Goal: Task Accomplishment & Management: Use online tool/utility

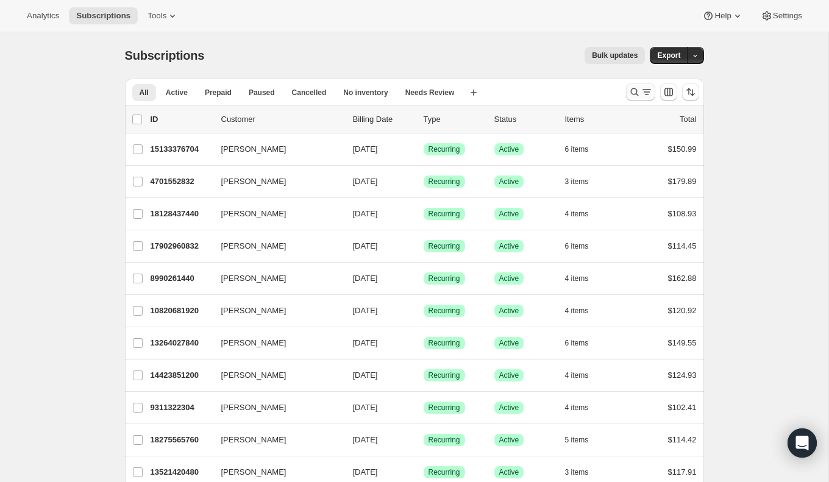
click at [641, 91] on icon "Search and filter results" at bounding box center [647, 92] width 12 height 12
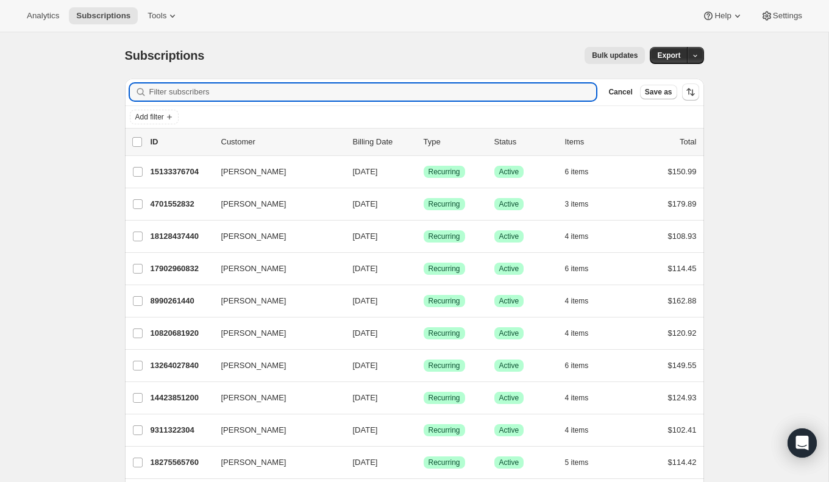
paste input "[PERSON_NAME]"
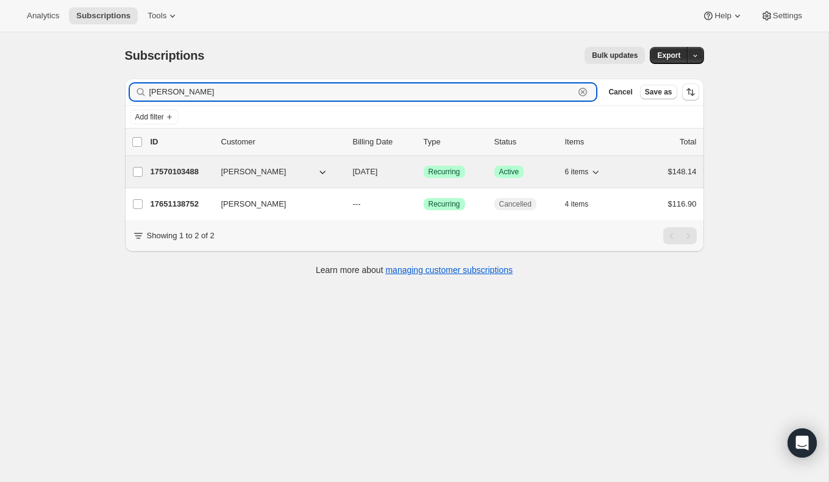
type input "[PERSON_NAME]"
click at [173, 166] on p "17570103488" at bounding box center [181, 172] width 61 height 12
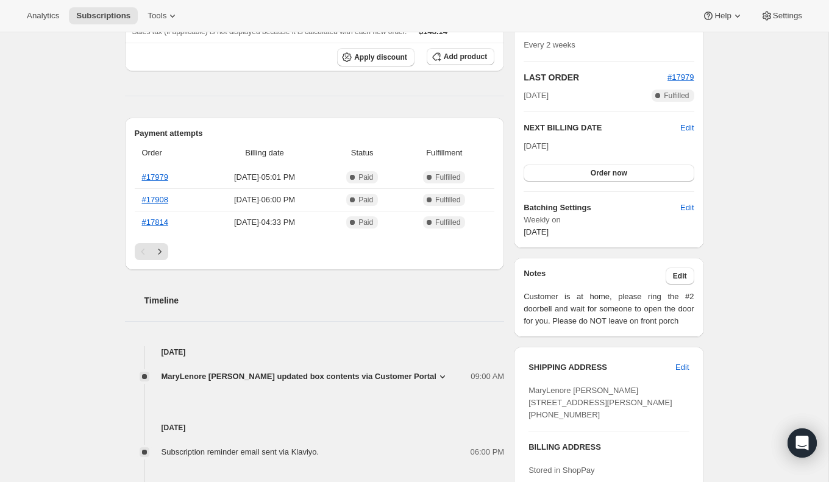
scroll to position [250, 0]
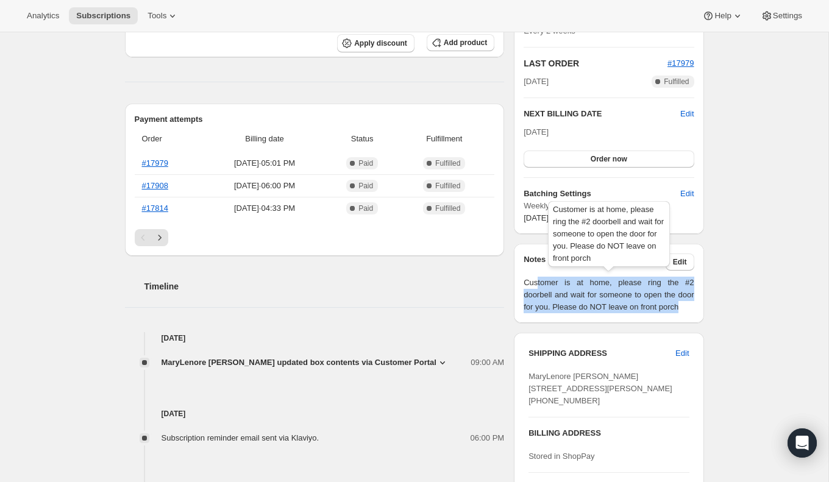
drag, startPoint x: 540, startPoint y: 286, endPoint x: 588, endPoint y: 317, distance: 56.8
click at [588, 313] on span "Customer is at home, please ring the #2 doorbell and wait for someone to open t…" at bounding box center [609, 295] width 170 height 37
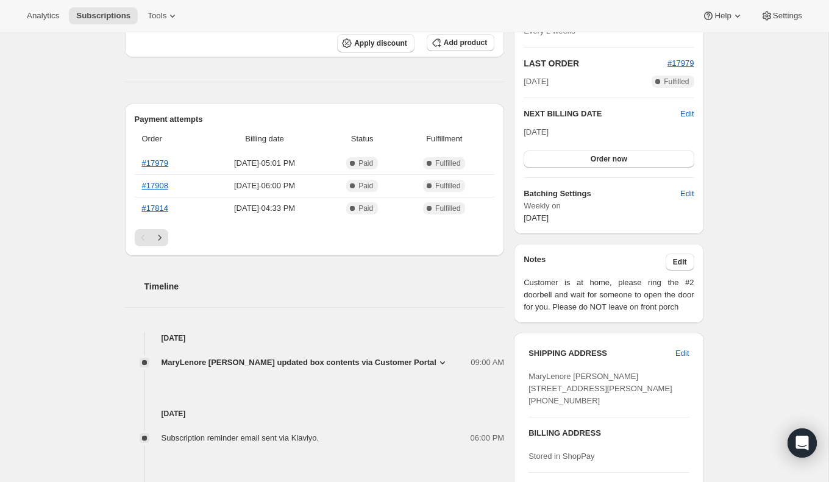
click at [588, 323] on div "Notes Edit Customer is at home, please ring the #2 doorbell and wait for someon…" at bounding box center [609, 283] width 190 height 79
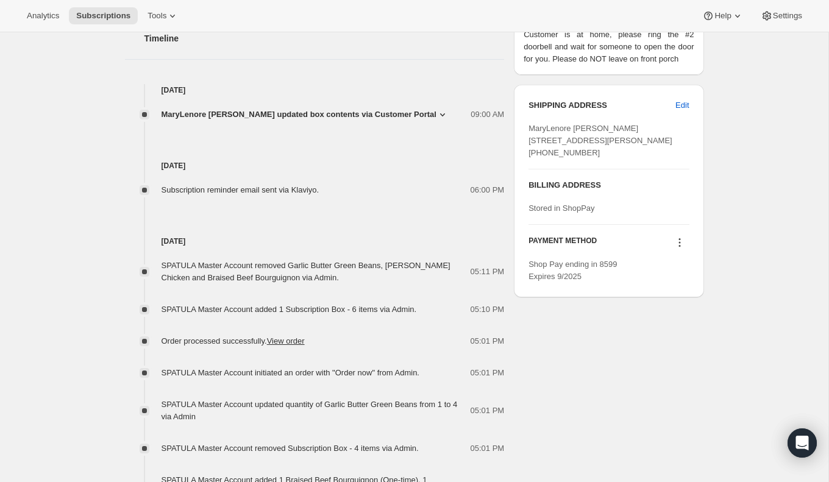
scroll to position [0, 0]
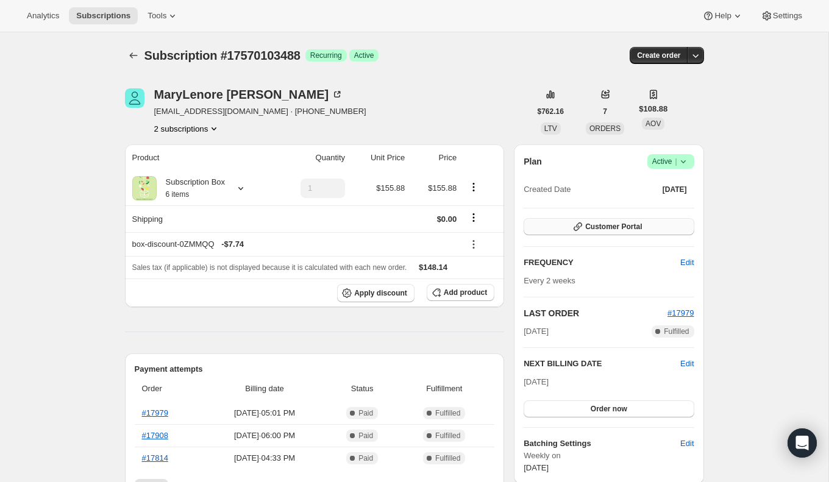
click at [604, 225] on span "Customer Portal" at bounding box center [613, 227] width 57 height 10
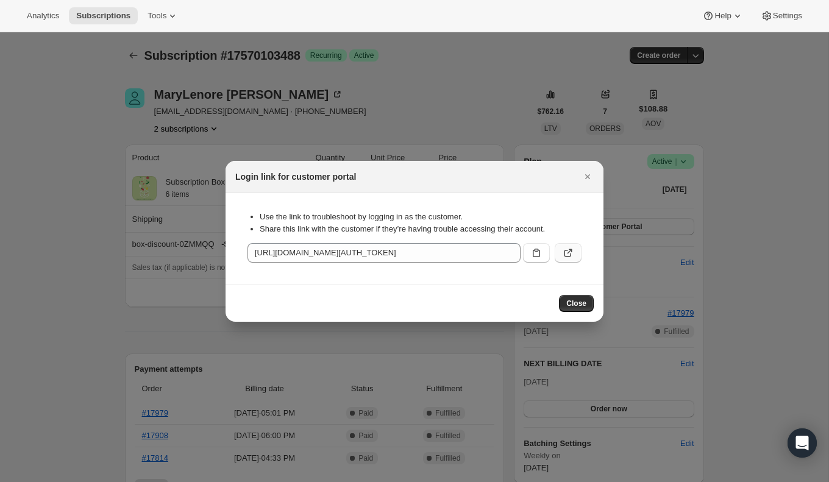
click at [573, 250] on icon ":rcc:" at bounding box center [568, 253] width 12 height 12
